Goal: Transaction & Acquisition: Purchase product/service

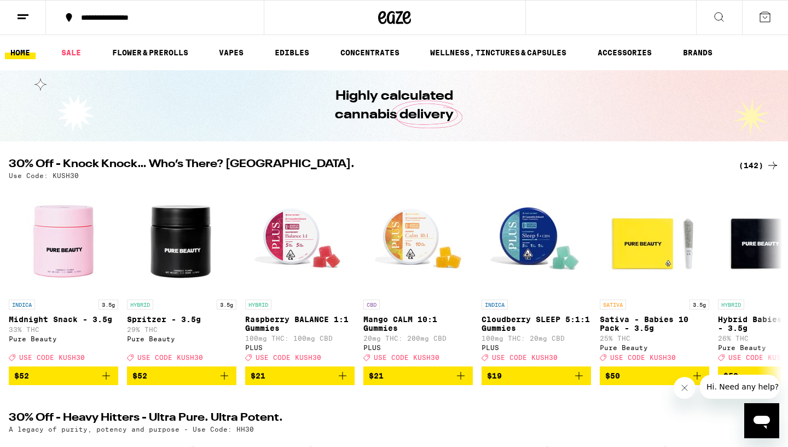
click at [762, 170] on div "(142)" at bounding box center [759, 165] width 41 height 13
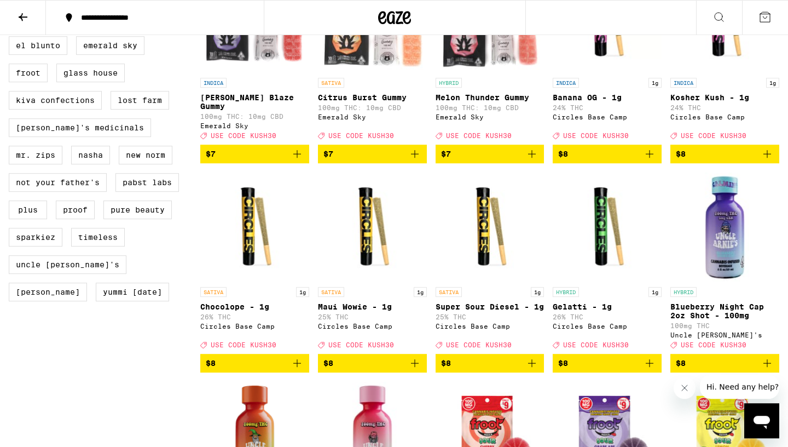
scroll to position [891, 0]
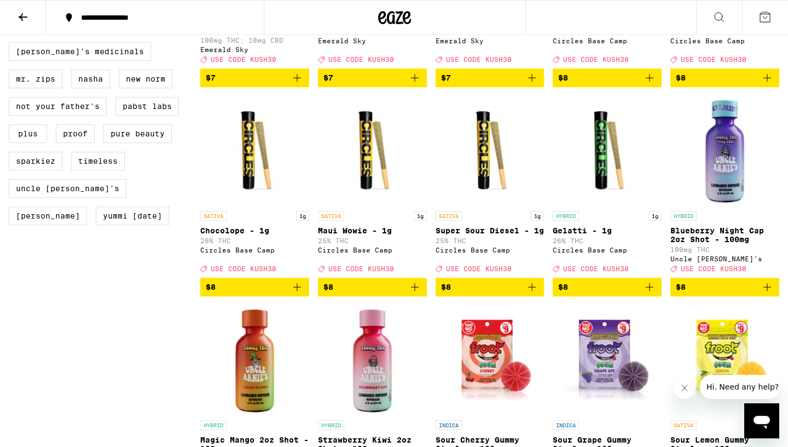
click at [767, 293] on icon "Add to bag" at bounding box center [767, 286] width 13 height 13
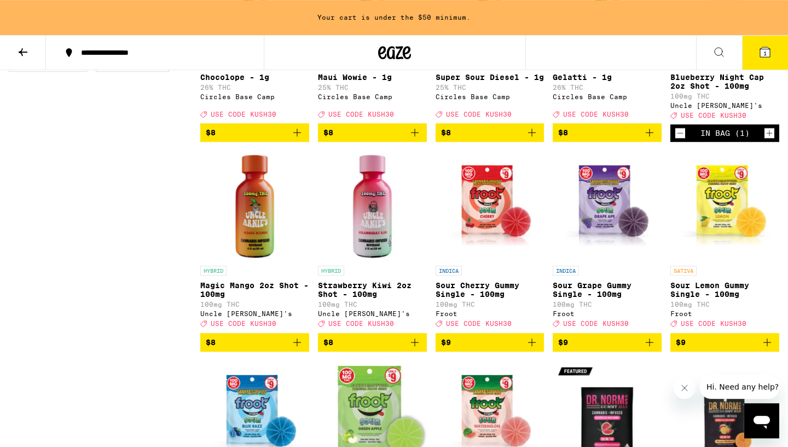
scroll to position [1140, 0]
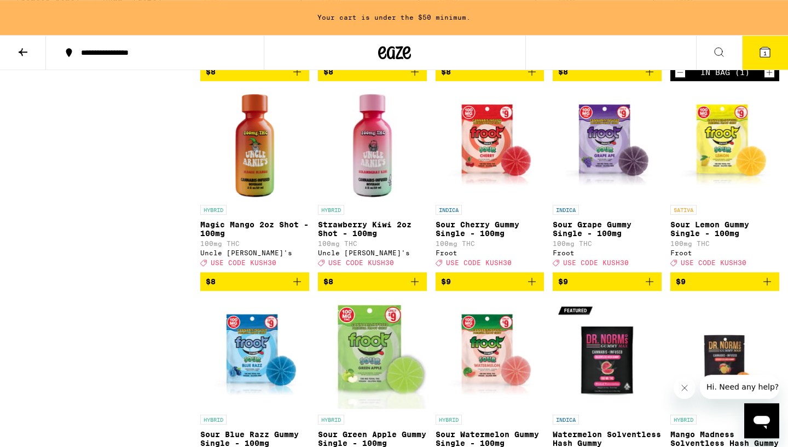
click at [417, 288] on icon "Add to bag" at bounding box center [414, 281] width 13 height 13
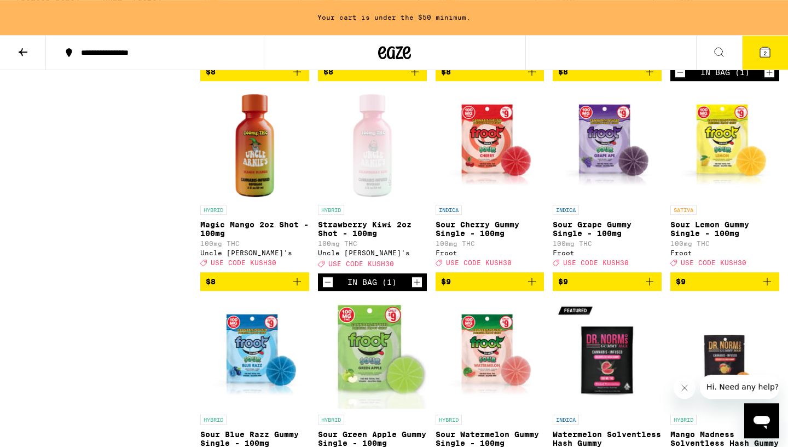
click at [296, 288] on icon "Add to bag" at bounding box center [297, 281] width 13 height 13
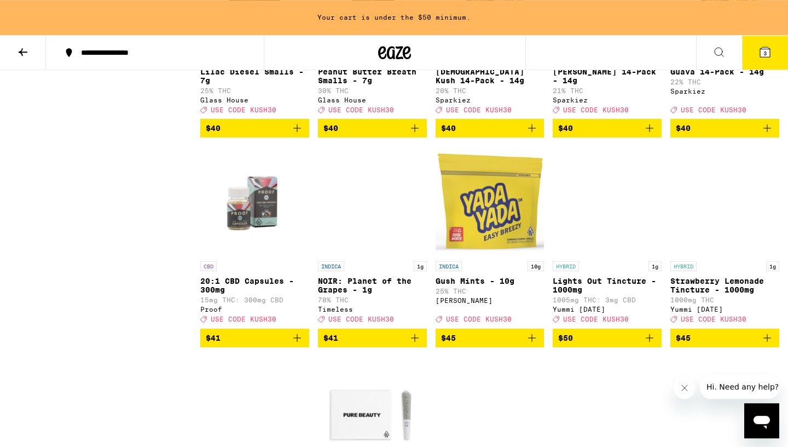
scroll to position [5062, 0]
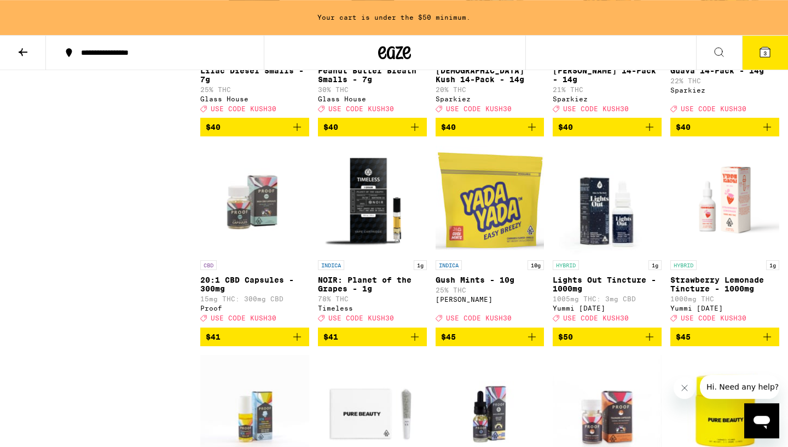
click at [769, 134] on icon "Add to bag" at bounding box center [767, 126] width 13 height 13
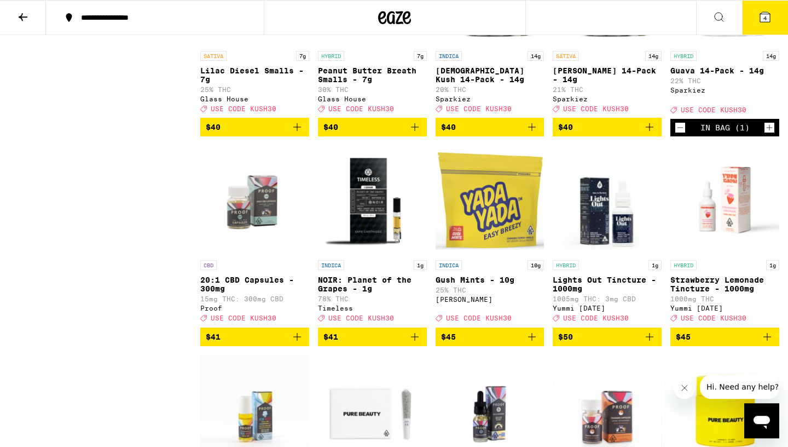
click at [760, 13] on icon at bounding box center [765, 16] width 13 height 13
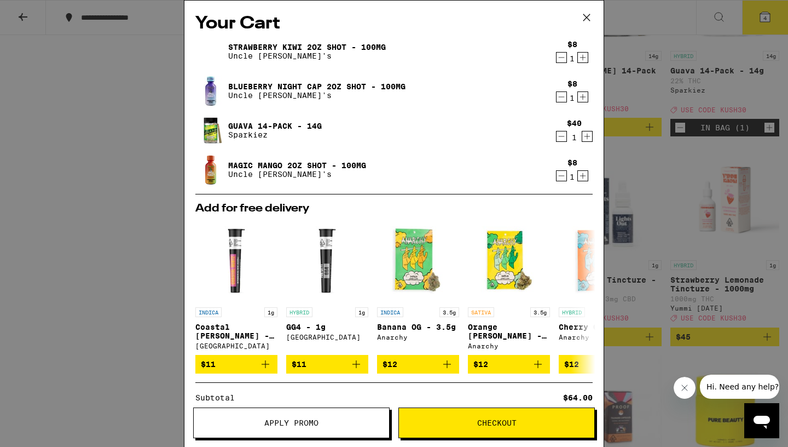
click at [581, 98] on icon "Increment" at bounding box center [583, 96] width 10 height 13
click at [581, 62] on icon "Increment" at bounding box center [583, 57] width 10 height 13
click at [581, 180] on icon "Increment" at bounding box center [583, 175] width 10 height 13
click at [712, 126] on div "Your Cart Strawberry Kiwi 2oz Shot - 100mg Uncle [PERSON_NAME]'s $8 2 Blueberry…" at bounding box center [394, 223] width 788 height 447
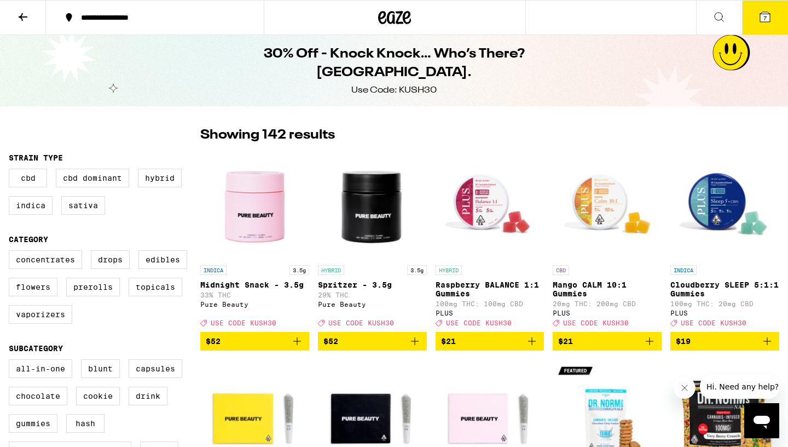
click at [775, 17] on button "7" at bounding box center [765, 18] width 46 height 34
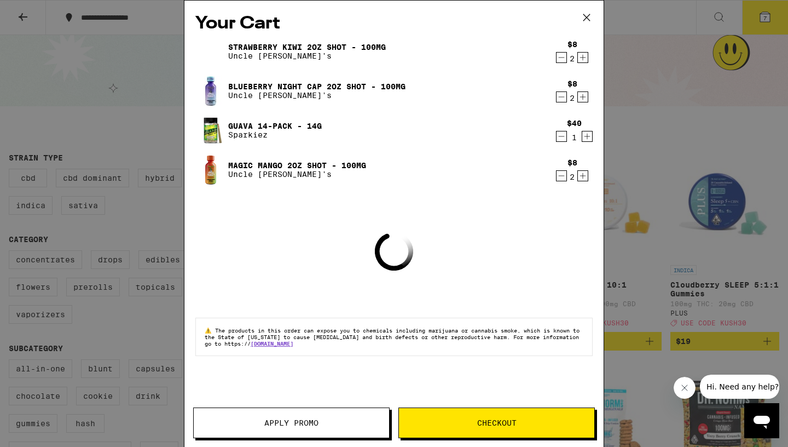
click at [337, 424] on span "Apply Promo" at bounding box center [291, 423] width 195 height 8
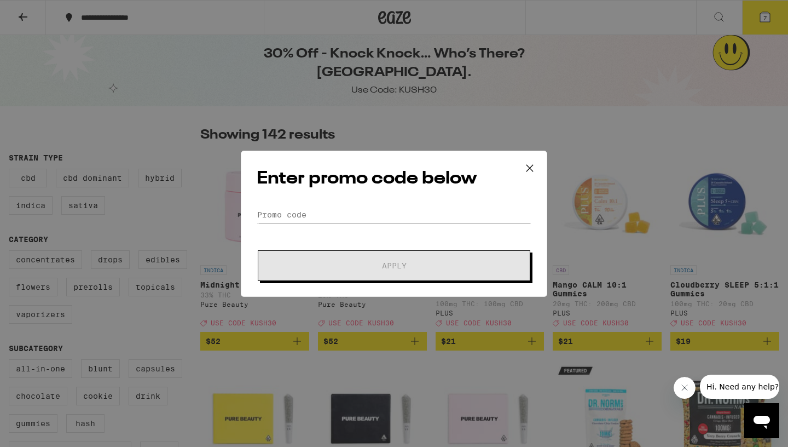
click at [405, 204] on div "Enter promo code below Promo Code Apply" at bounding box center [394, 224] width 307 height 146
click at [354, 214] on input "Promo Code" at bounding box center [394, 214] width 275 height 16
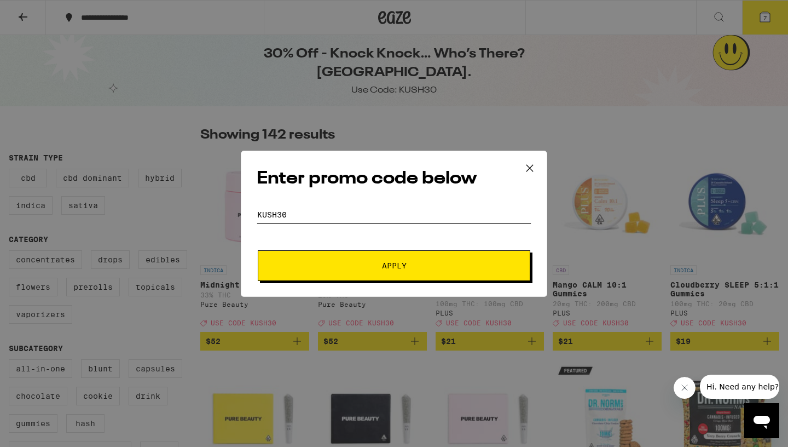
type input "KUSH30"
click at [348, 263] on span "Apply" at bounding box center [394, 266] width 197 height 8
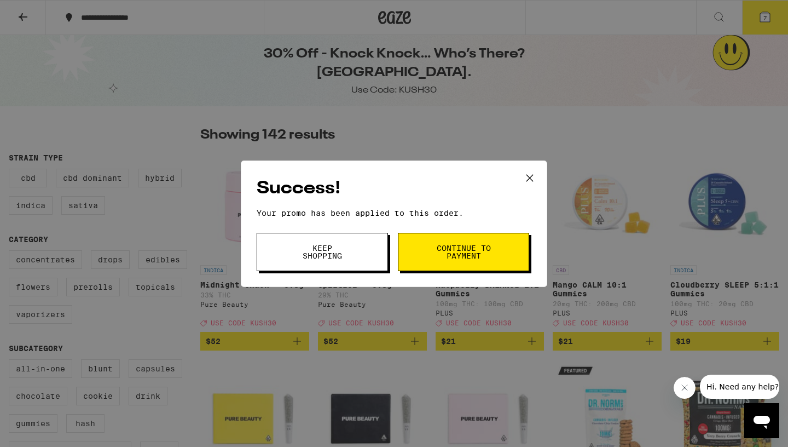
click at [348, 263] on button "Keep Shopping" at bounding box center [322, 252] width 131 height 38
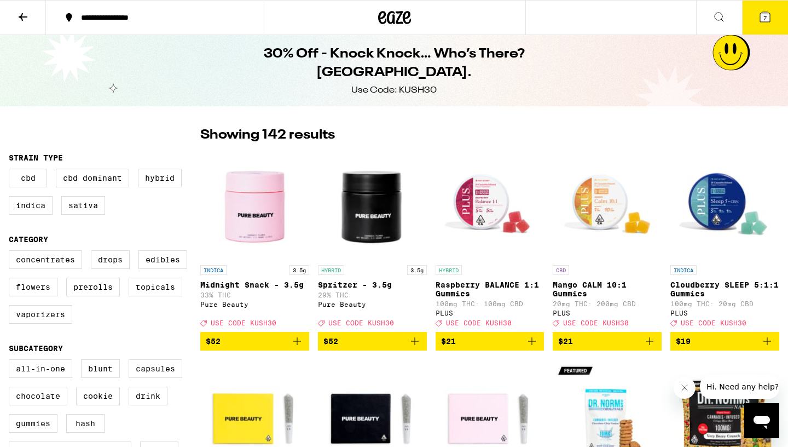
click at [770, 22] on icon at bounding box center [765, 17] width 10 height 10
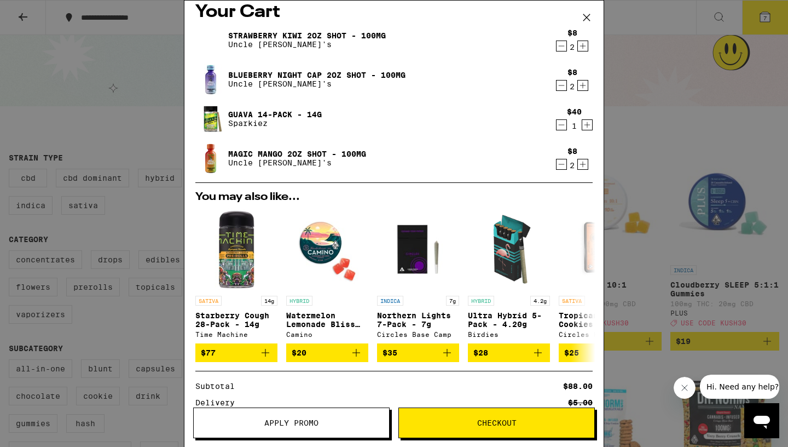
scroll to position [21, 0]
